Goal: Task Accomplishment & Management: Manage account settings

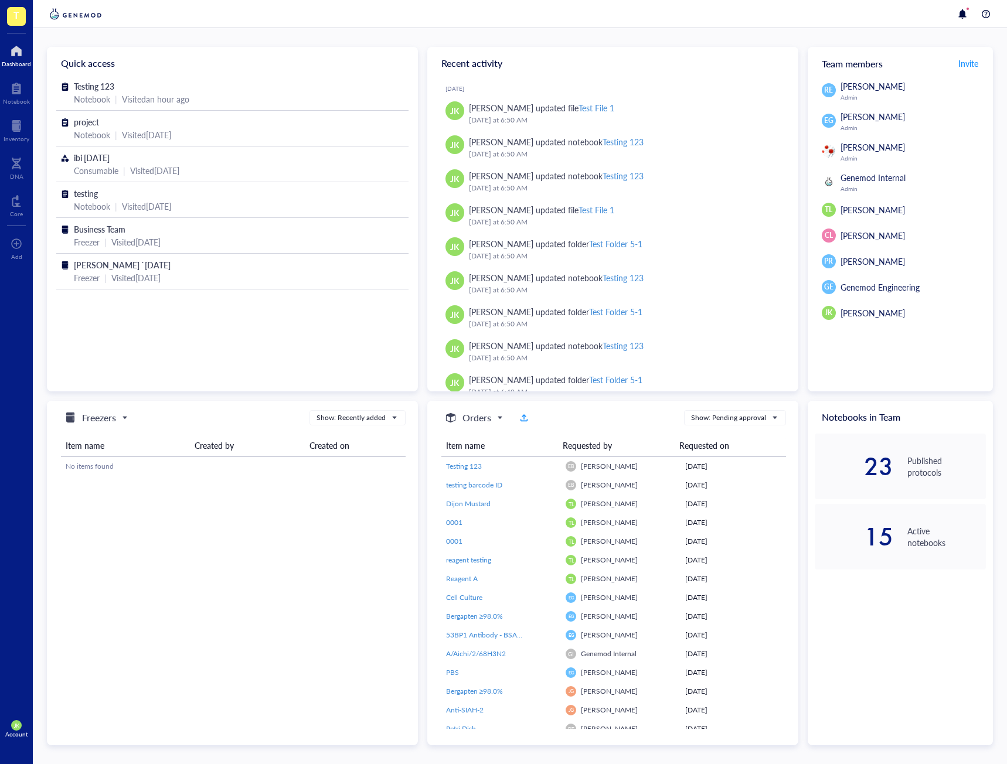
click at [830, 155] on img at bounding box center [828, 151] width 13 height 13
click at [883, 148] on span "Emily Blakeman" at bounding box center [873, 147] width 64 height 12
click at [18, 732] on div "Account" at bounding box center [16, 734] width 23 height 7
click at [50, 744] on link "Logout" at bounding box center [78, 749] width 67 height 21
